Goal: Information Seeking & Learning: Learn about a topic

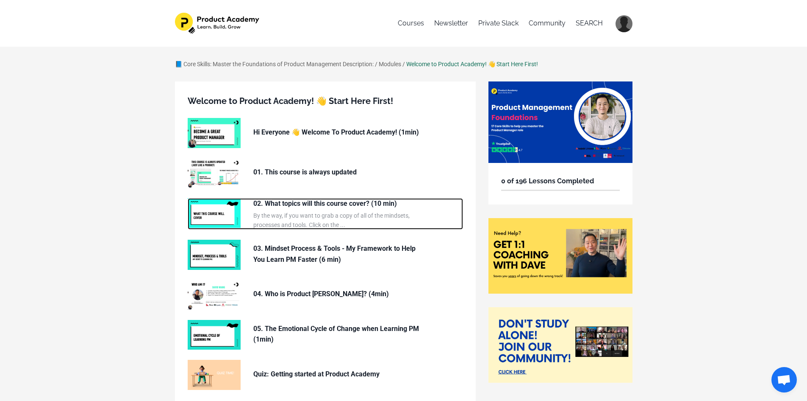
click at [217, 214] on img at bounding box center [214, 213] width 53 height 30
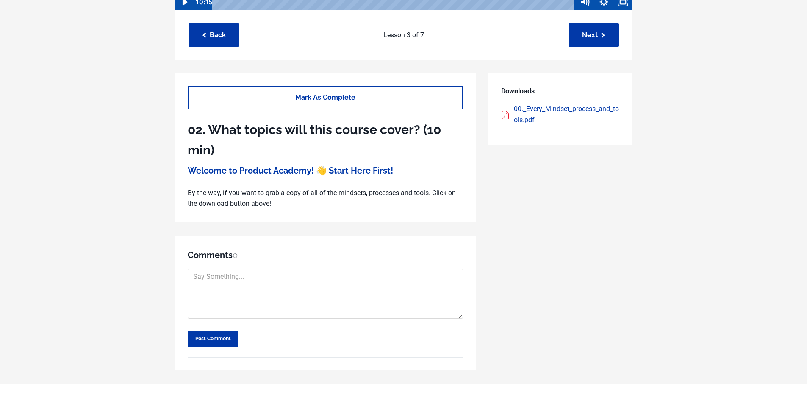
scroll to position [339, 0]
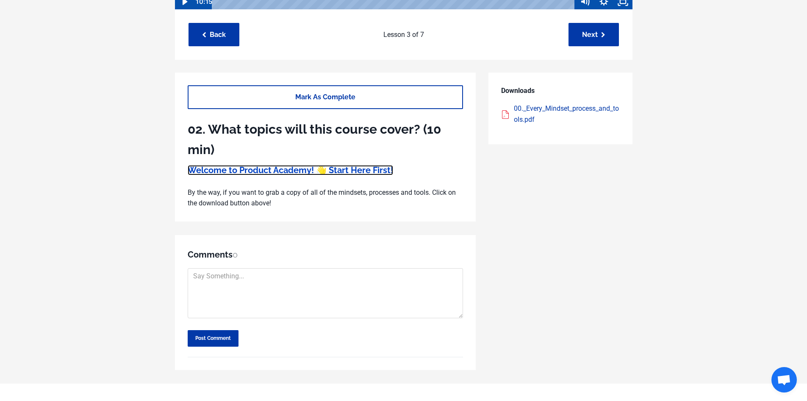
click at [284, 167] on link "Welcome to Product Academy! 👋 Start Here First!" at bounding box center [291, 170] width 206 height 10
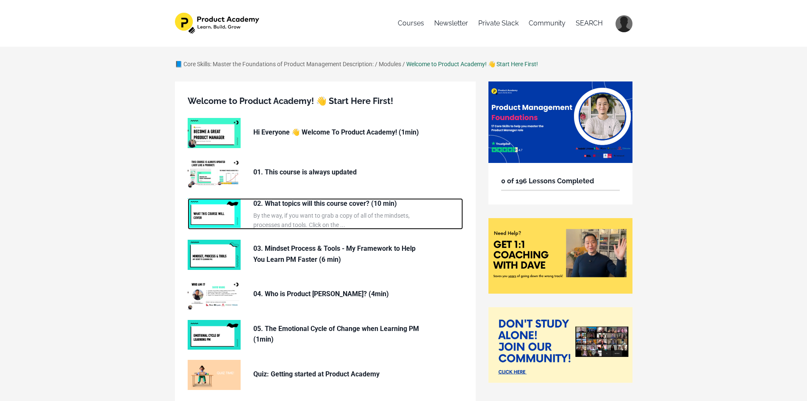
click at [327, 204] on p "02. What topics will this course cover? (10 min)" at bounding box center [338, 203] width 170 height 11
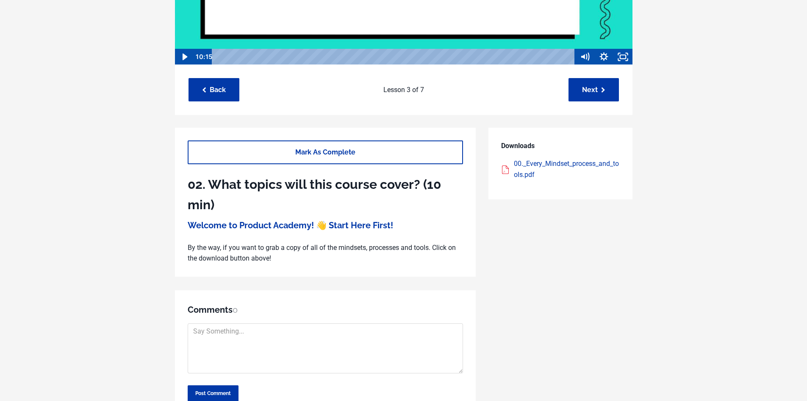
scroll to position [297, 0]
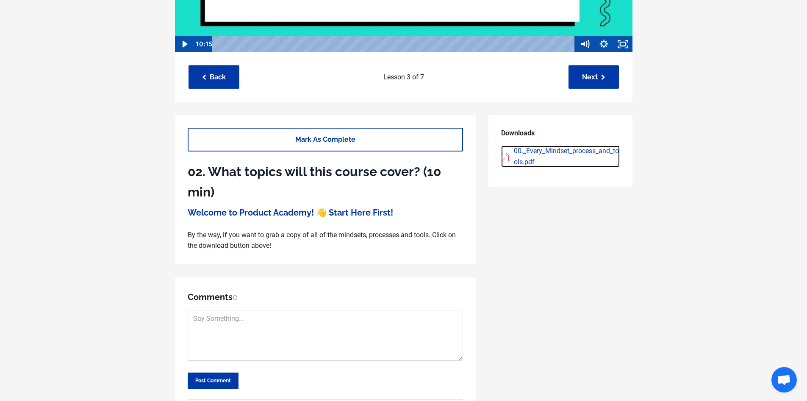
click at [531, 153] on div "00._Every_Mindset_process_and_tools.pdf" at bounding box center [567, 156] width 106 height 22
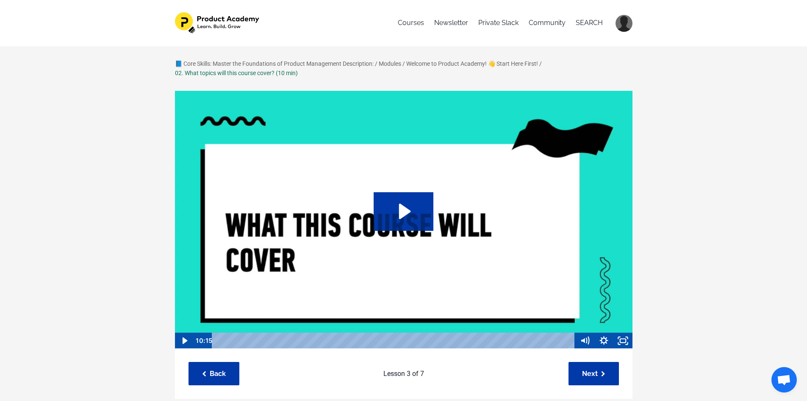
scroll to position [0, 0]
click at [393, 220] on icon "Play Video: file-uploads/sites/127338/video/f564286-8c2a-004f-3e07-c88bc7f7f631…" at bounding box center [404, 211] width 60 height 38
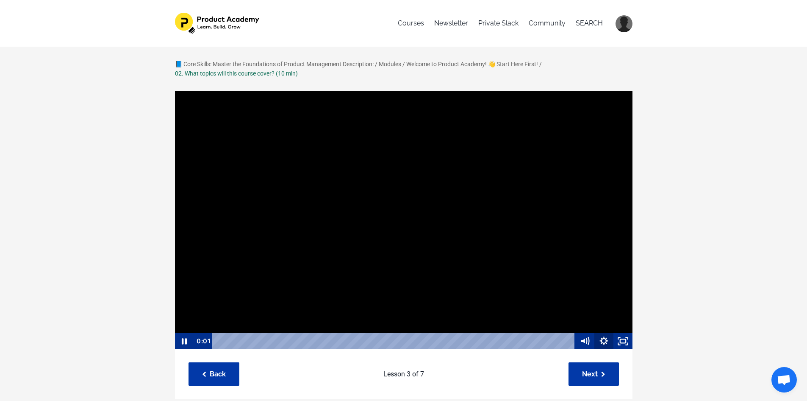
click at [604, 342] on icon "Show settings menu" at bounding box center [604, 341] width 8 height 8
click at [623, 312] on span "1x" at bounding box center [611, 308] width 33 height 16
click at [598, 310] on label "2x" at bounding box center [594, 308] width 76 height 17
click at [557, 301] on input "2x" at bounding box center [556, 300] width 0 height 0
radio input "true"
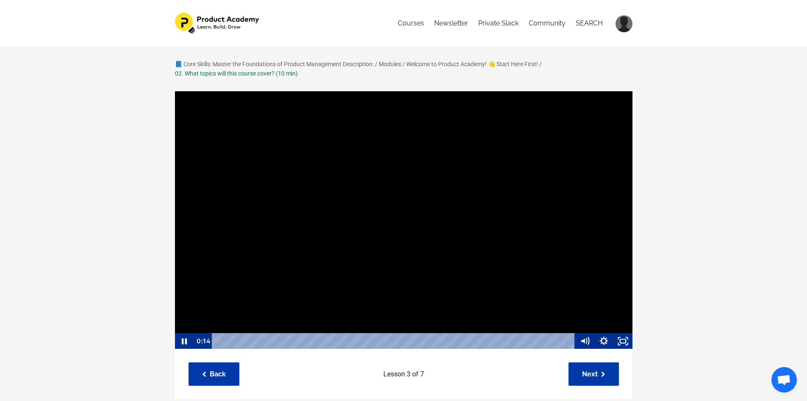
scroll to position [0, 0]
click at [604, 381] on link "Next" at bounding box center [594, 373] width 50 height 23
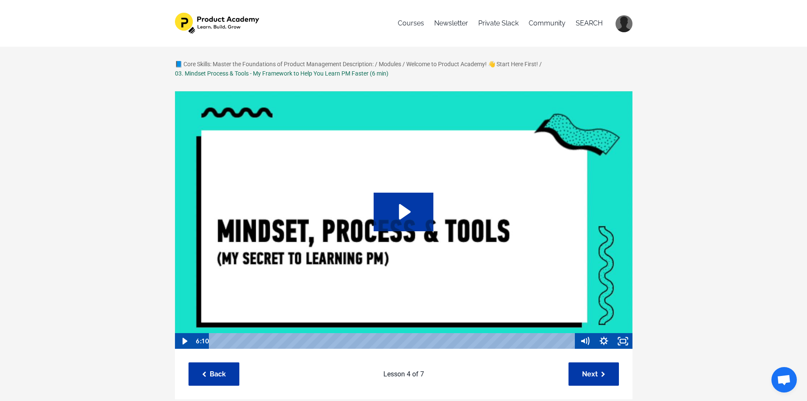
scroll to position [42, 0]
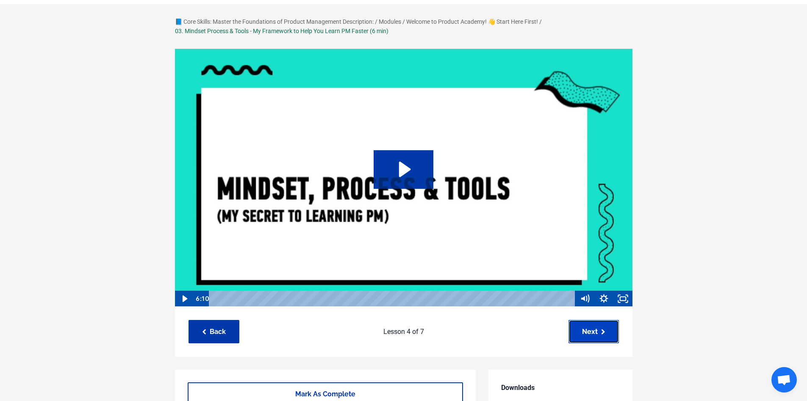
click at [612, 337] on link "Next" at bounding box center [594, 331] width 50 height 23
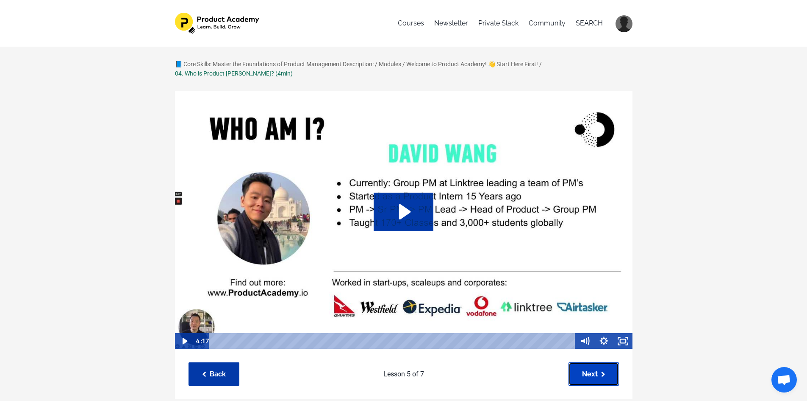
click at [603, 374] on icon at bounding box center [603, 374] width 4 height 6
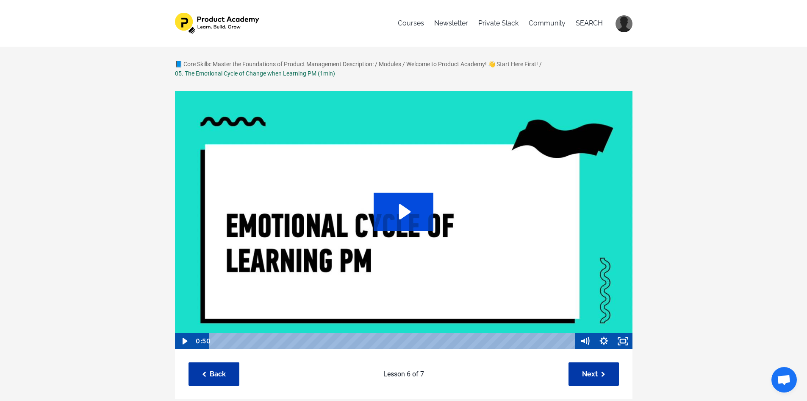
click at [409, 220] on icon "Play Video: sites/127338/video/A1PSAeQSQFOWgFcSlJlG_05._Emotional_cycle_of_chan…" at bounding box center [404, 211] width 60 height 38
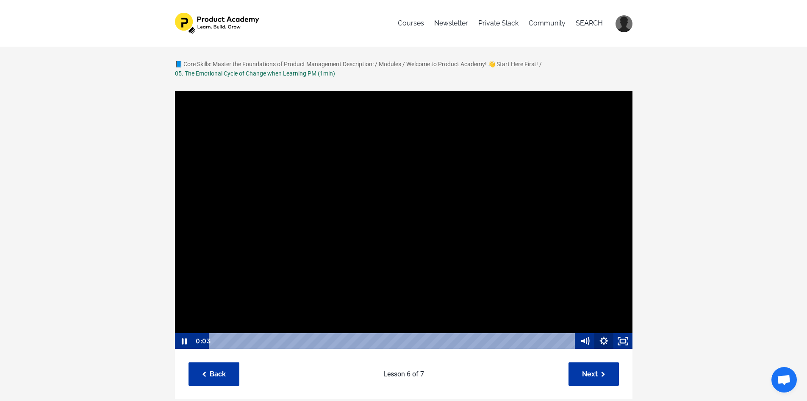
click at [606, 343] on icon "Show settings menu" at bounding box center [604, 341] width 19 height 16
click at [615, 310] on span "1x" at bounding box center [611, 308] width 33 height 16
click at [598, 309] on label "2x" at bounding box center [594, 308] width 76 height 17
click at [557, 301] on input "2x" at bounding box center [556, 300] width 0 height 0
radio input "true"
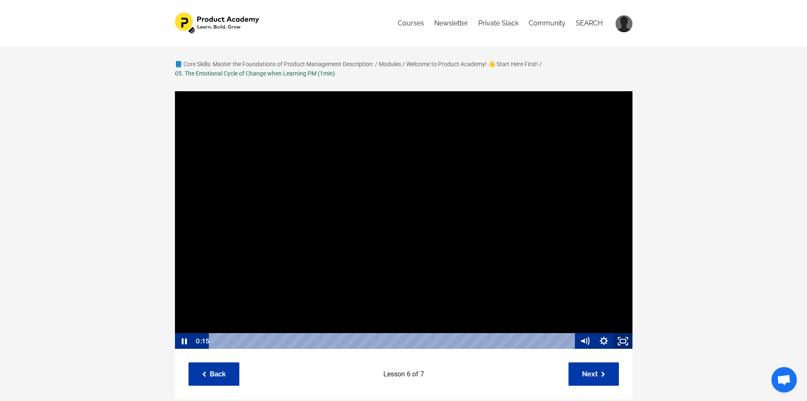
scroll to position [0, 0]
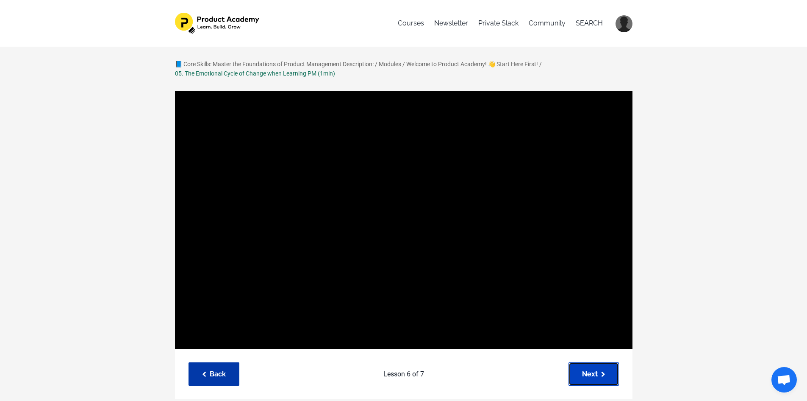
click at [596, 371] on link "Next" at bounding box center [594, 373] width 50 height 23
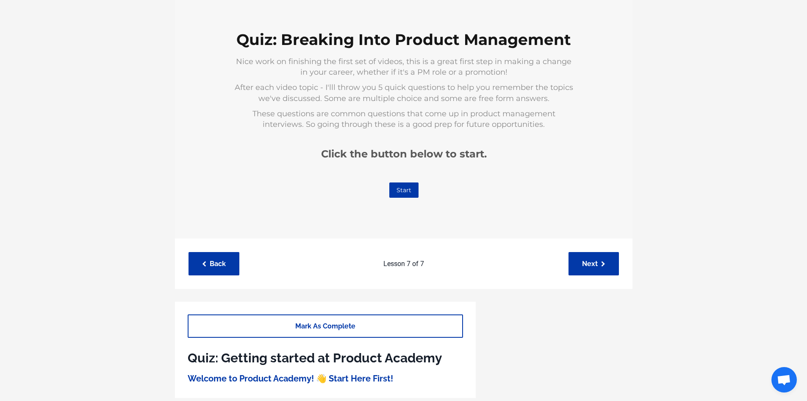
scroll to position [127, 0]
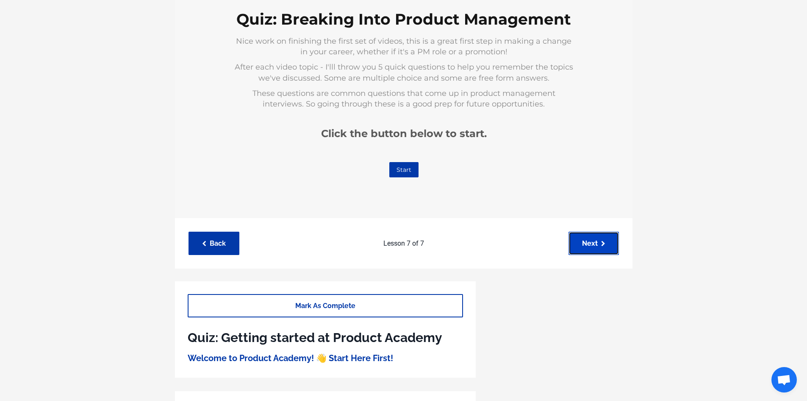
click at [591, 247] on link "Next" at bounding box center [594, 242] width 50 height 23
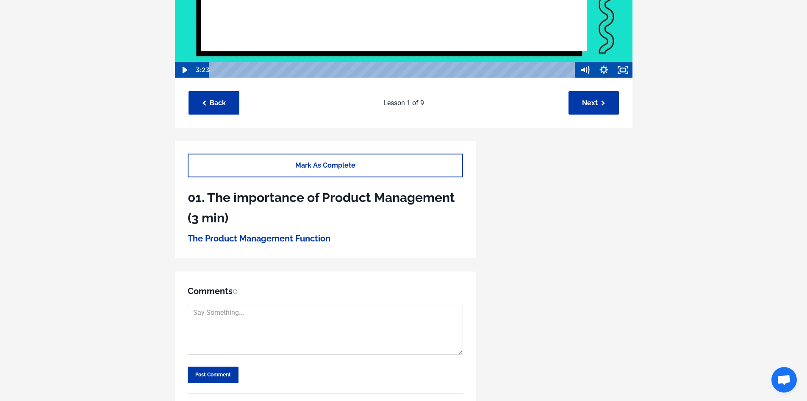
scroll to position [248, 0]
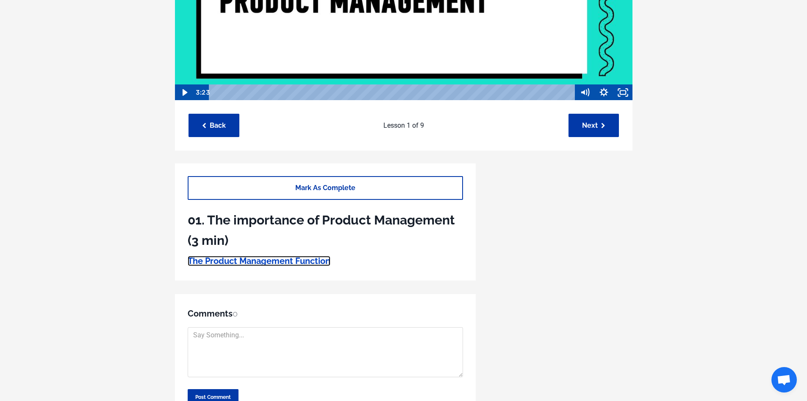
click at [291, 260] on link "The Product Management Function" at bounding box center [259, 261] width 143 height 10
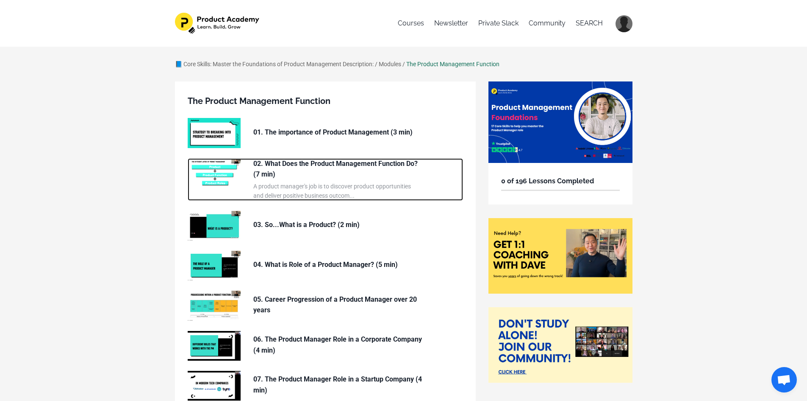
click at [289, 179] on p "02. What Does the Product Management Function Do? (7 min)" at bounding box center [338, 169] width 170 height 22
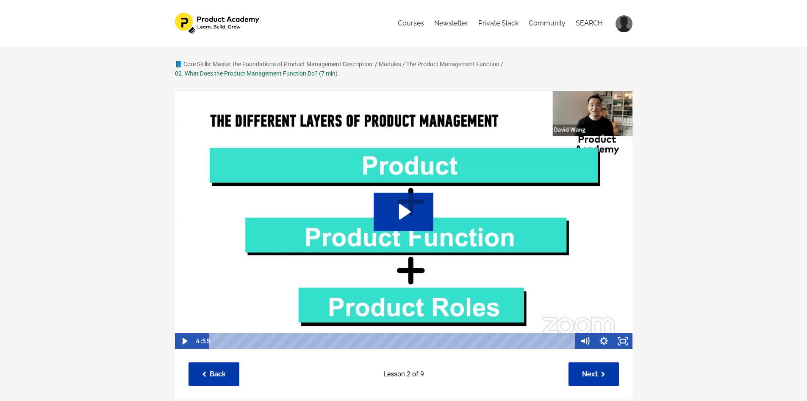
click at [399, 187] on img at bounding box center [404, 220] width 459 height 259
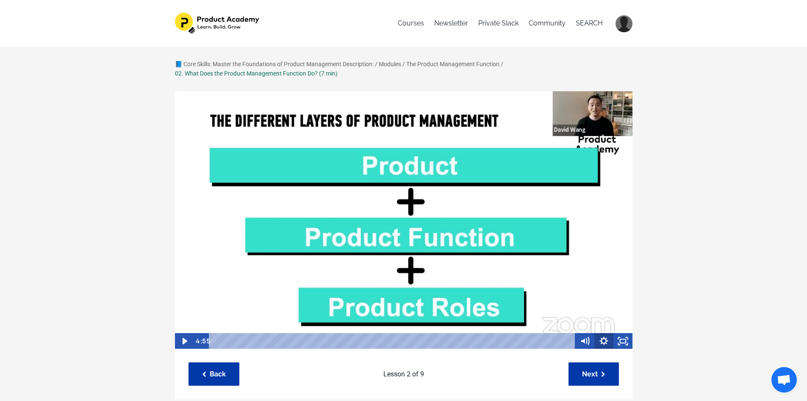
click at [605, 341] on icon "Show settings menu" at bounding box center [604, 341] width 19 height 16
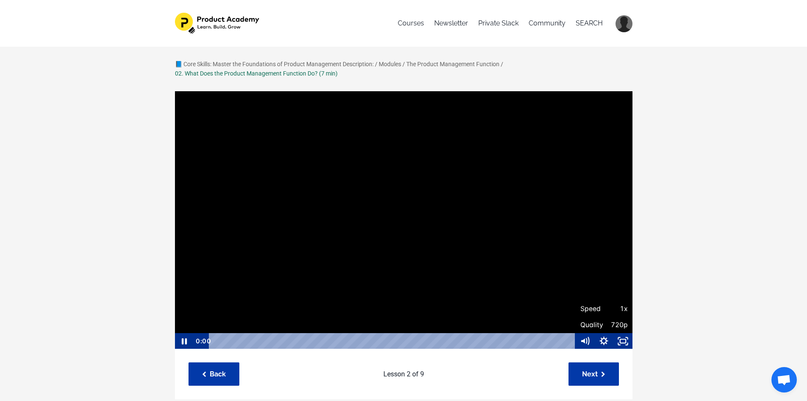
click at [630, 309] on button "Speed 1x" at bounding box center [604, 308] width 57 height 16
click at [614, 310] on label "2x" at bounding box center [604, 308] width 57 height 17
click at [576, 301] on input "2x" at bounding box center [576, 300] width 0 height 0
radio input "true"
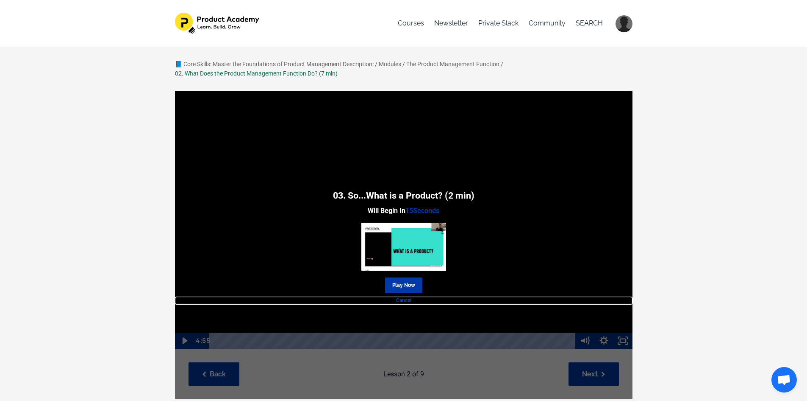
click at [403, 300] on link "Cancel" at bounding box center [404, 300] width 458 height 8
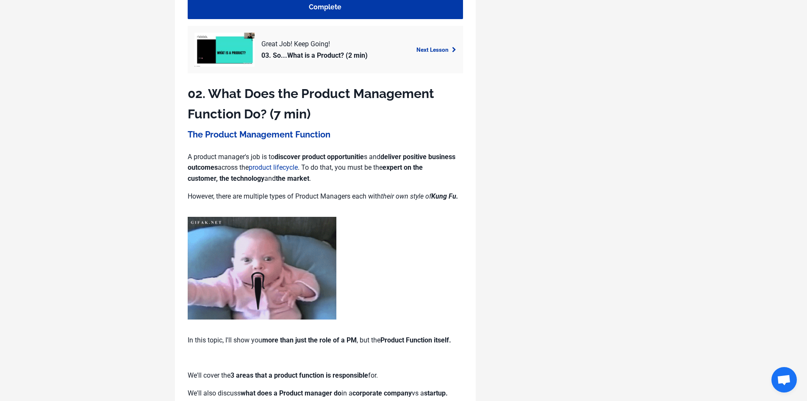
scroll to position [405, 0]
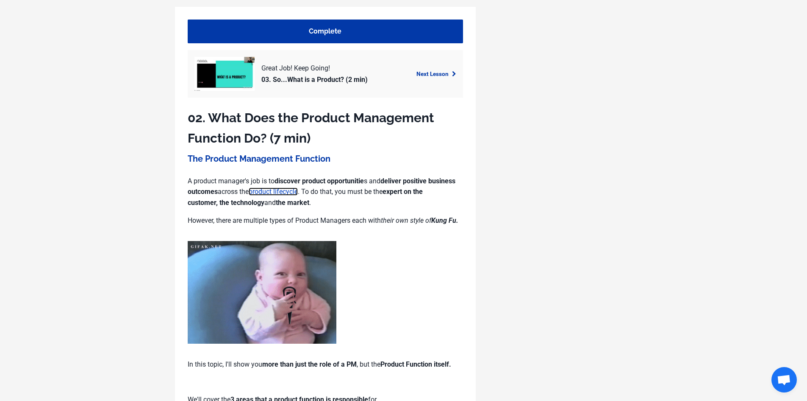
click at [291, 192] on link "product lifecycle" at bounding box center [273, 191] width 49 height 8
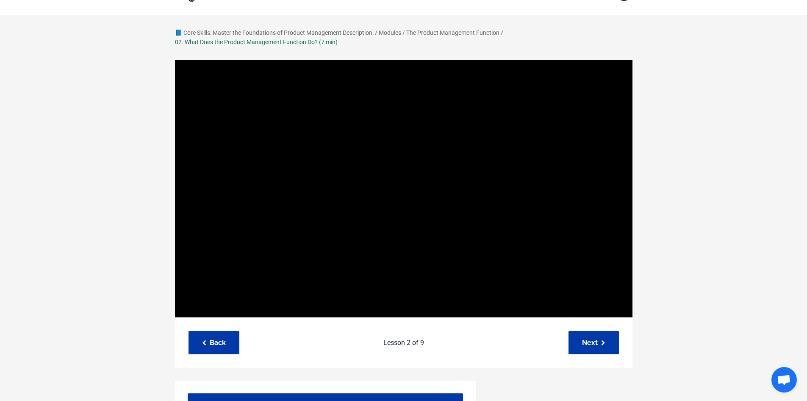
scroll to position [23, 0]
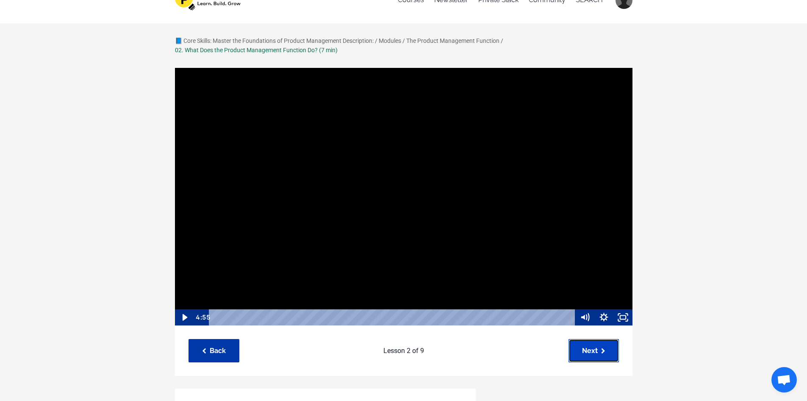
click at [603, 346] on link "Next" at bounding box center [594, 350] width 50 height 23
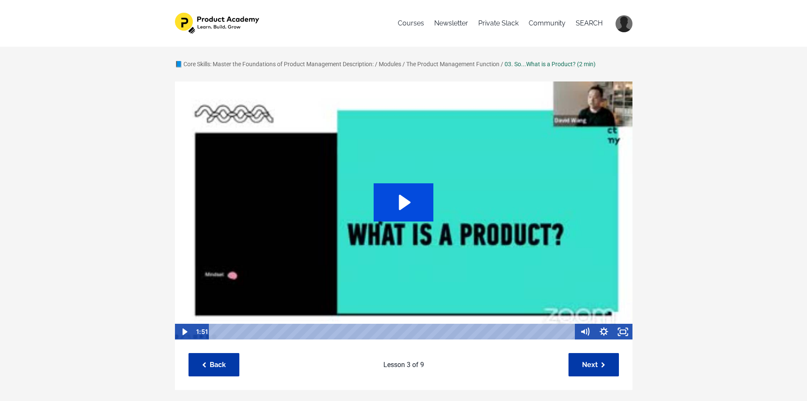
click at [402, 202] on icon "Play Video: file-uploads/sites/127338/video/b6eafe6-1ed-f672-2707-efed7f77c86_1…" at bounding box center [405, 202] width 12 height 15
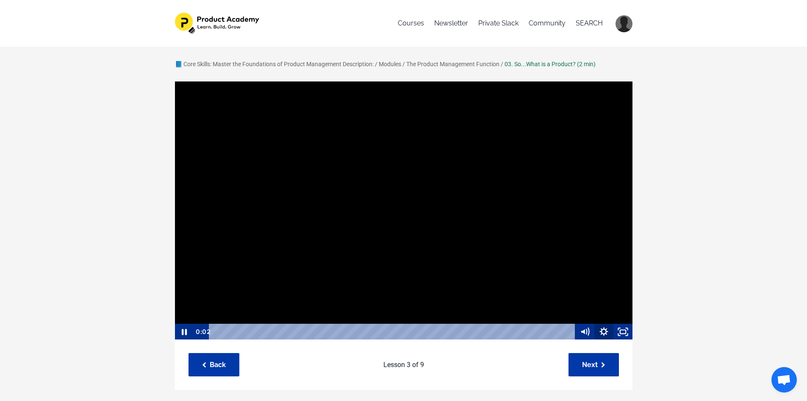
click at [601, 331] on icon "Show settings menu" at bounding box center [604, 331] width 19 height 16
click at [623, 301] on span "1x" at bounding box center [616, 299] width 24 height 16
click at [614, 279] on label "1.75x" at bounding box center [604, 283] width 57 height 17
click at [576, 275] on input "1.75x" at bounding box center [576, 275] width 0 height 0
radio input "true"
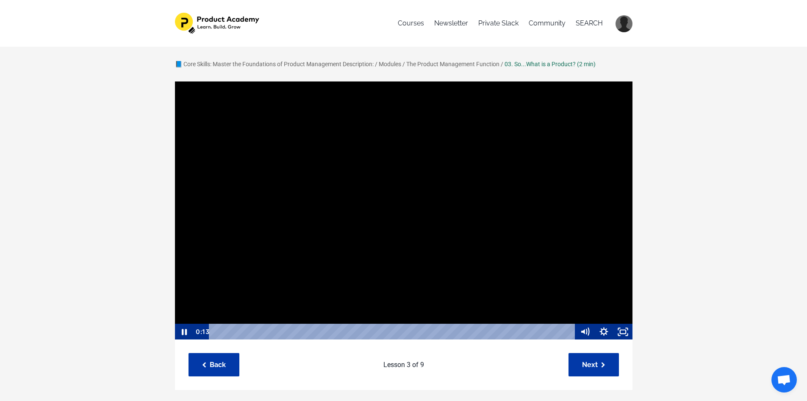
scroll to position [0, 0]
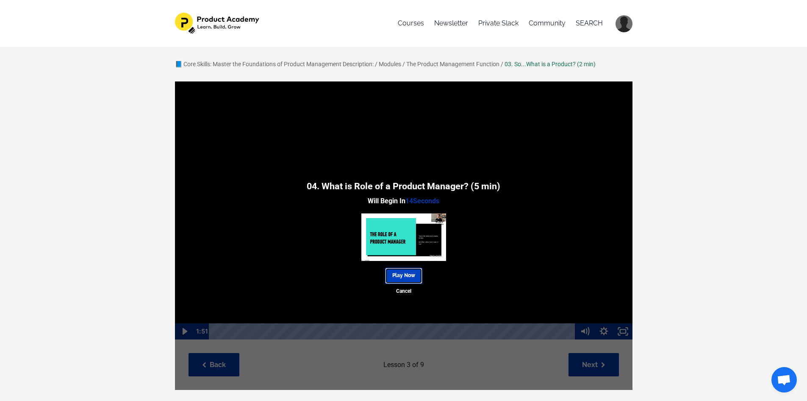
click at [396, 272] on link "Play Now" at bounding box center [403, 275] width 37 height 16
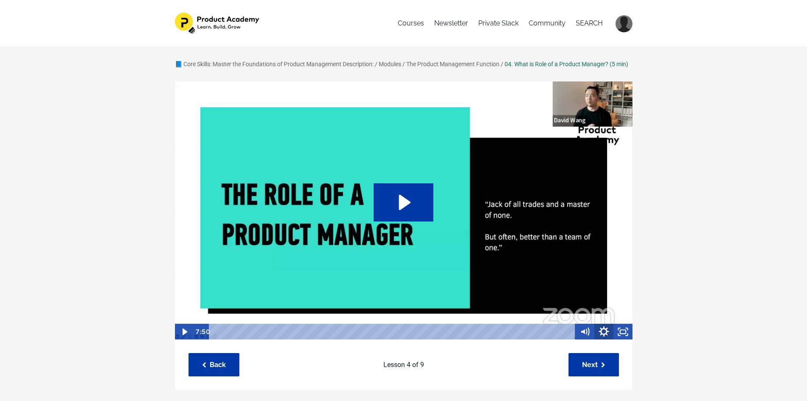
click at [600, 341] on icon "Show settings menu" at bounding box center [604, 331] width 23 height 19
click at [614, 307] on span "1x" at bounding box center [616, 299] width 24 height 16
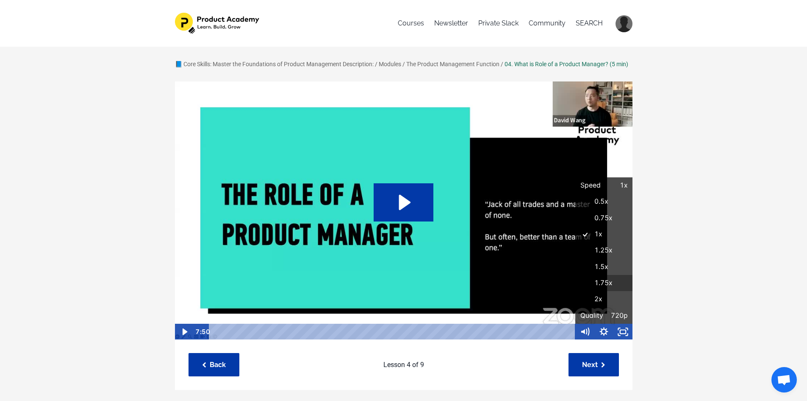
click at [606, 291] on label "1.75x" at bounding box center [604, 283] width 57 height 17
click at [576, 275] on input "1.75x" at bounding box center [576, 275] width 0 height 0
radio input "true"
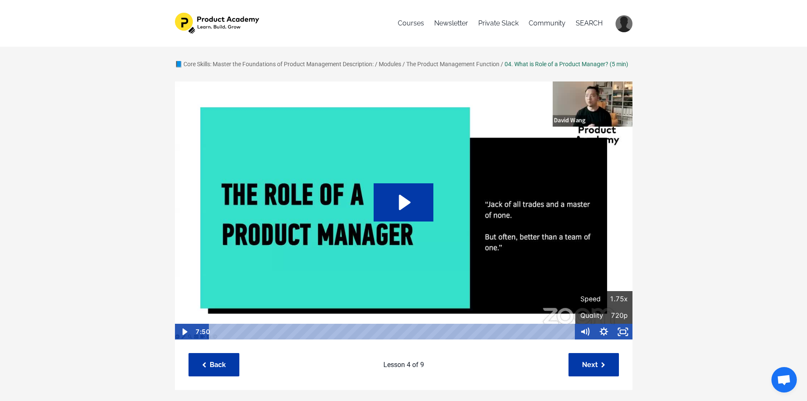
click at [431, 221] on icon "Play Video: file-uploads/sites/127338/video/5014dc5-88a4-c040-d810-17e216684c_1…" at bounding box center [404, 202] width 60 height 38
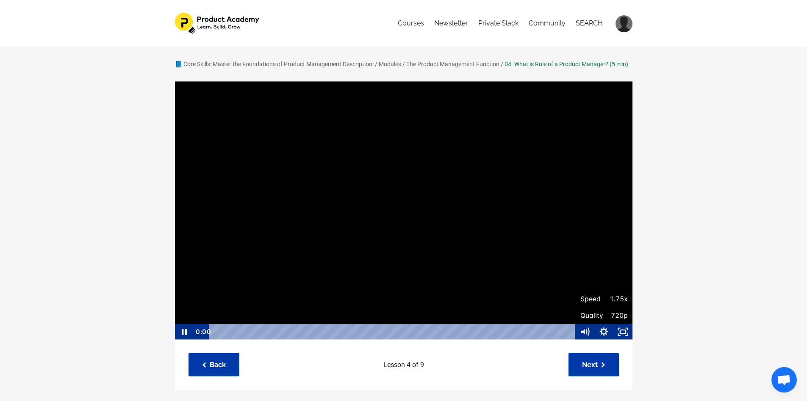
click at [396, 209] on div at bounding box center [404, 210] width 459 height 259
click at [184, 335] on icon "Play Video" at bounding box center [185, 331] width 6 height 8
click at [187, 337] on icon "Pause" at bounding box center [183, 331] width 19 height 16
click at [181, 341] on icon "Play Video" at bounding box center [184, 331] width 23 height 19
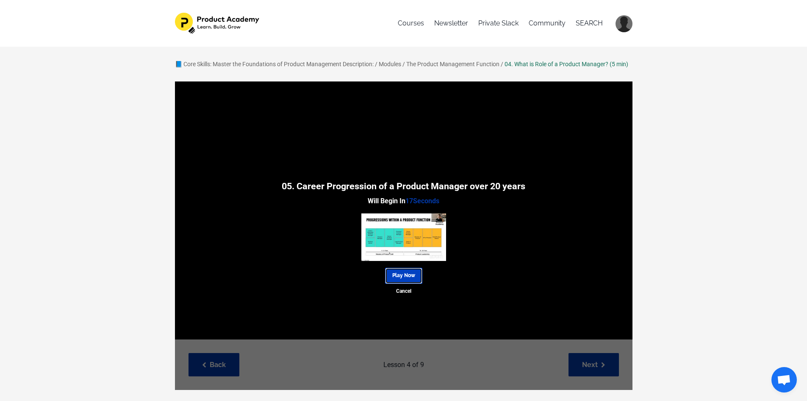
click at [409, 283] on link "Play Now" at bounding box center [403, 275] width 37 height 16
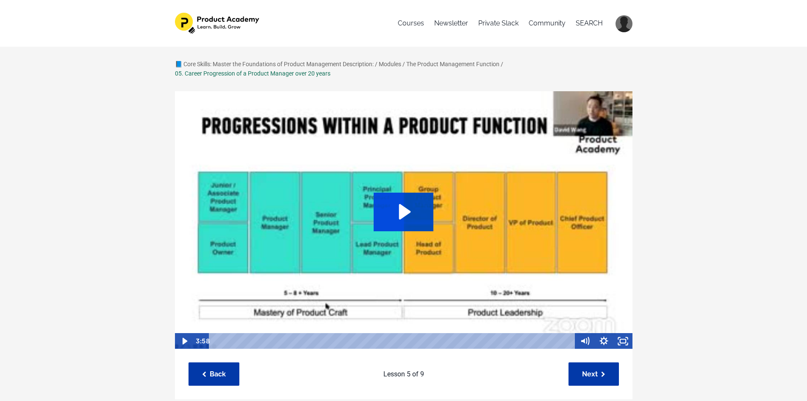
click at [410, 219] on icon "Play Video: file-uploads/sites/127338/video/bda8cd-fbaf-c4df-8b48-8aa1482c38db_…" at bounding box center [404, 211] width 60 height 38
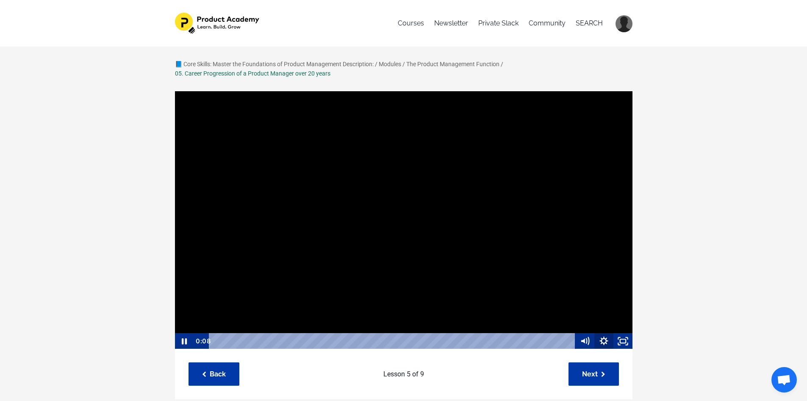
click at [606, 342] on icon "Show settings menu" at bounding box center [604, 341] width 8 height 8
click at [609, 313] on span "1x" at bounding box center [616, 308] width 24 height 16
click at [615, 294] on label "1.75x" at bounding box center [604, 292] width 57 height 17
click at [576, 284] on input "1.75x" at bounding box center [576, 284] width 0 height 0
radio input "true"
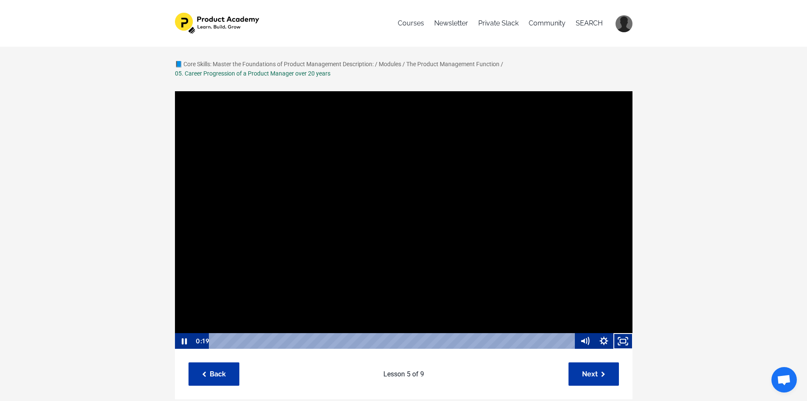
scroll to position [0, 0]
click at [186, 342] on icon "Pause" at bounding box center [183, 341] width 5 height 6
